Goal: Information Seeking & Learning: Understand process/instructions

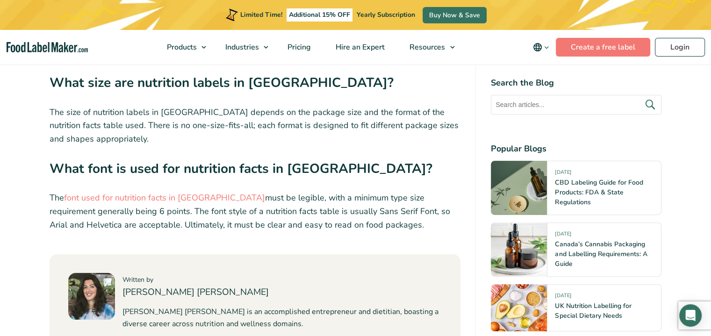
scroll to position [3834, 0]
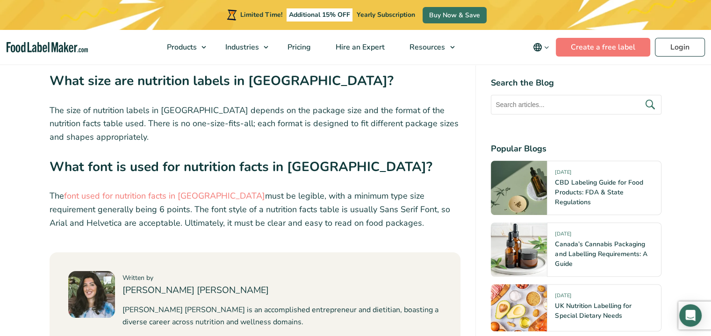
click at [157, 158] on strong "What font is used for nutrition facts in [GEOGRAPHIC_DATA]?" at bounding box center [241, 167] width 383 height 18
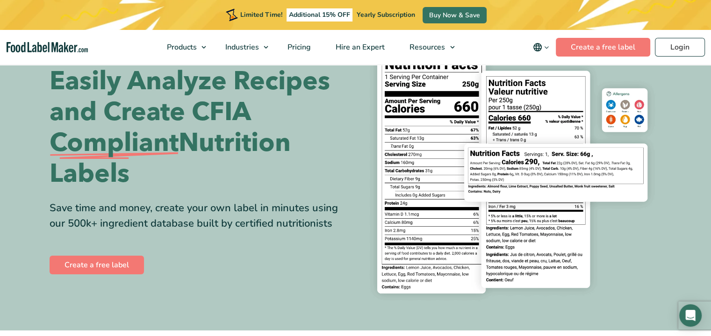
scroll to position [47, 0]
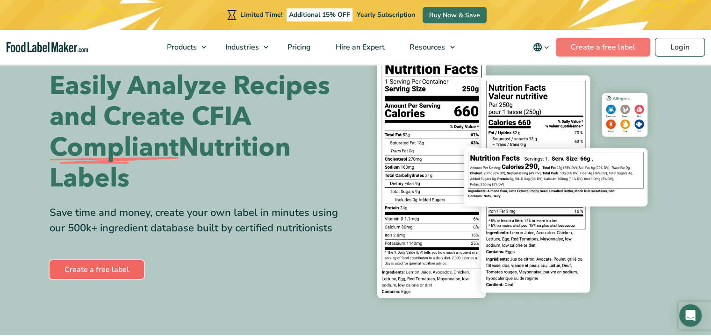
click at [118, 271] on link "Create a free label" at bounding box center [97, 269] width 94 height 19
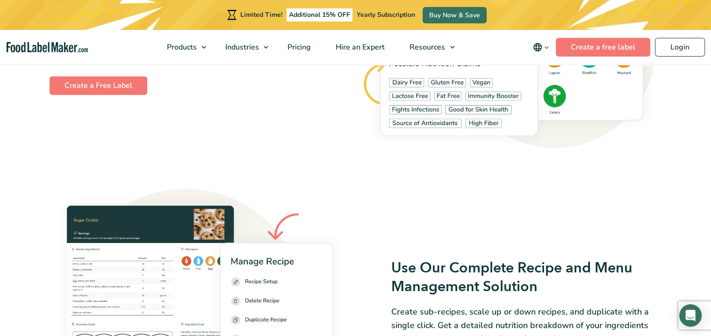
scroll to position [1169, 0]
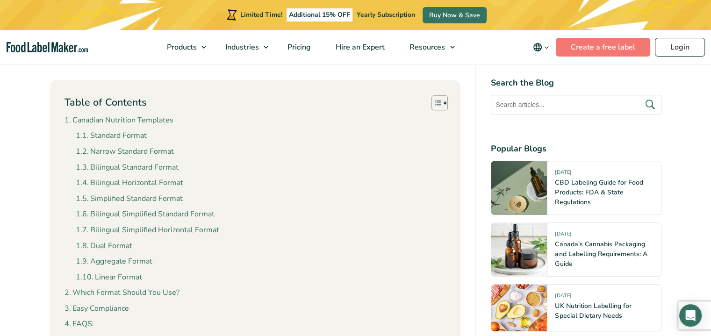
scroll to position [748, 0]
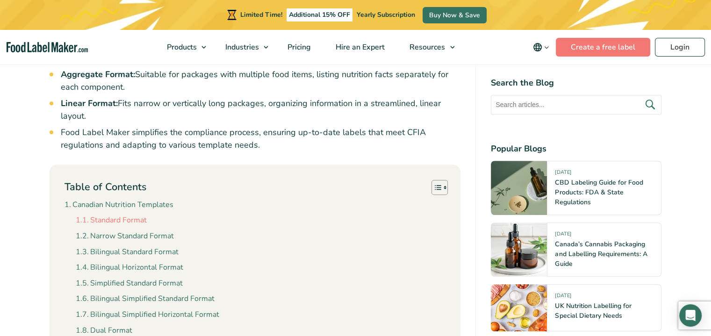
click at [128, 215] on link "Standard Format" at bounding box center [111, 221] width 71 height 12
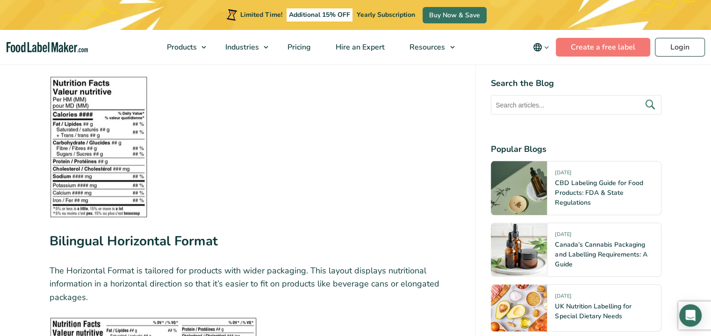
scroll to position [1742, 0]
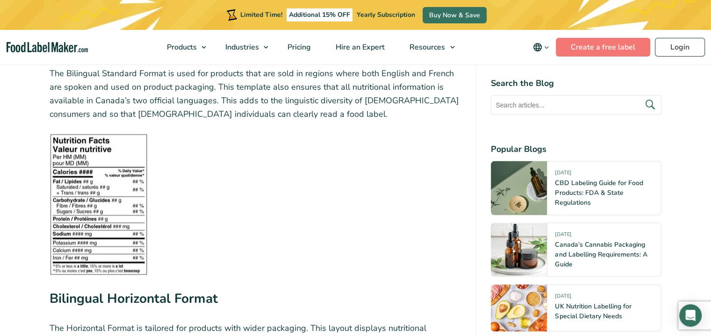
click at [58, 173] on img at bounding box center [99, 204] width 98 height 142
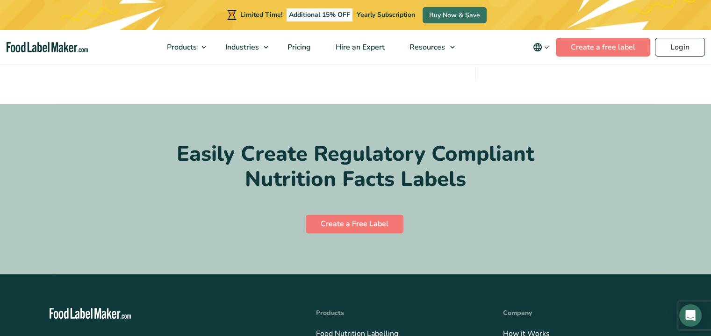
scroll to position [5062, 0]
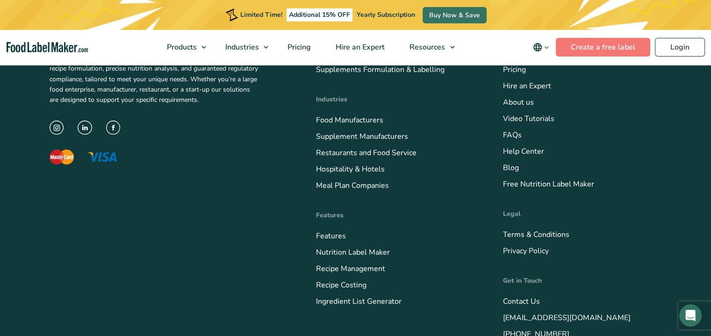
scroll to position [748, 0]
